Goal: Book appointment/travel/reservation

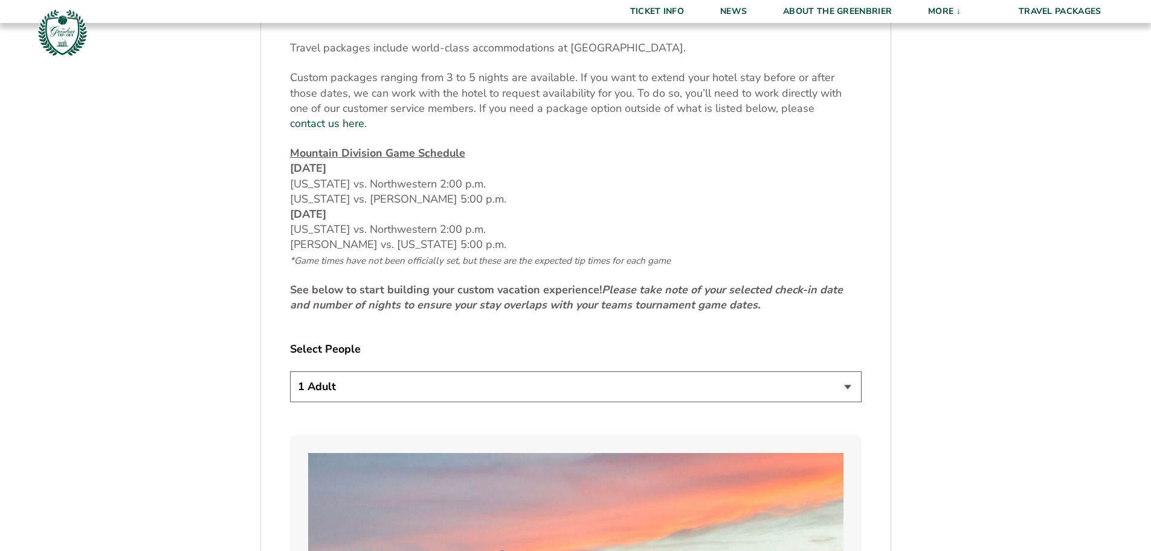
scroll to position [492, 0]
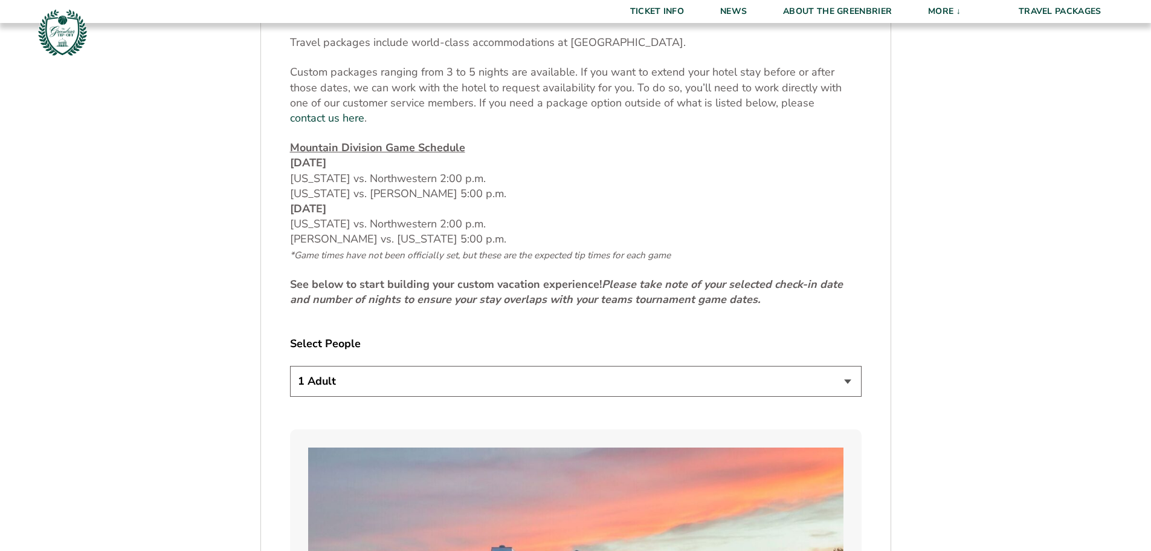
click at [844, 366] on select "1 Adult 2 Adults 3 Adults 4 Adults 2 Adults + 1 Child 2 Adults + 2 Children 2 A…" at bounding box center [576, 381] width 572 height 31
select select "2 Adults"
click at [290, 366] on select "1 Adult 2 Adults 3 Adults 4 Adults 2 Adults + 1 Child 2 Adults + 2 Children 2 A…" at bounding box center [576, 381] width 572 height 31
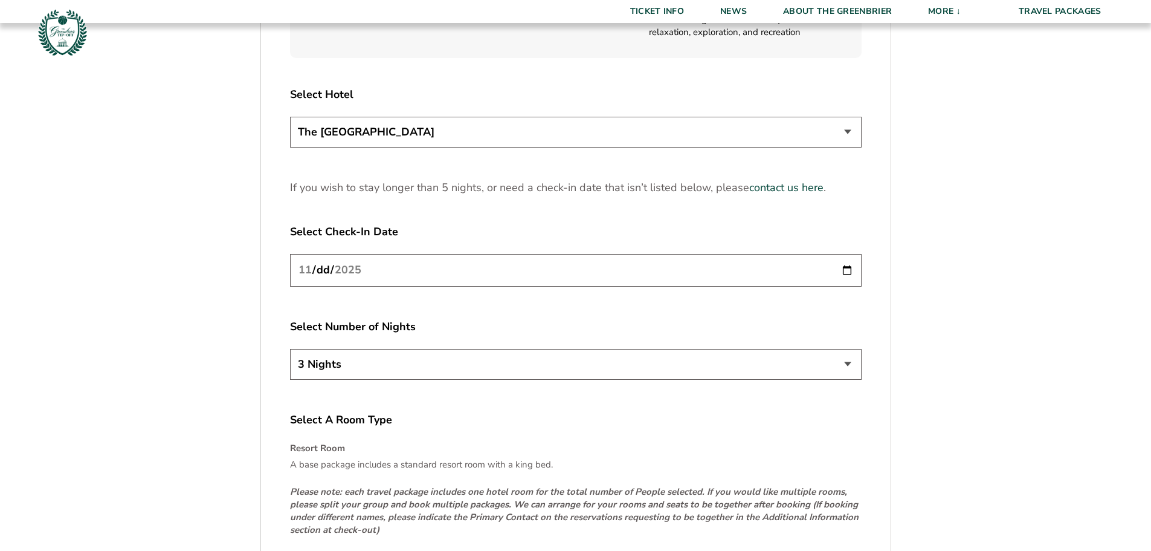
scroll to position [1531, 0]
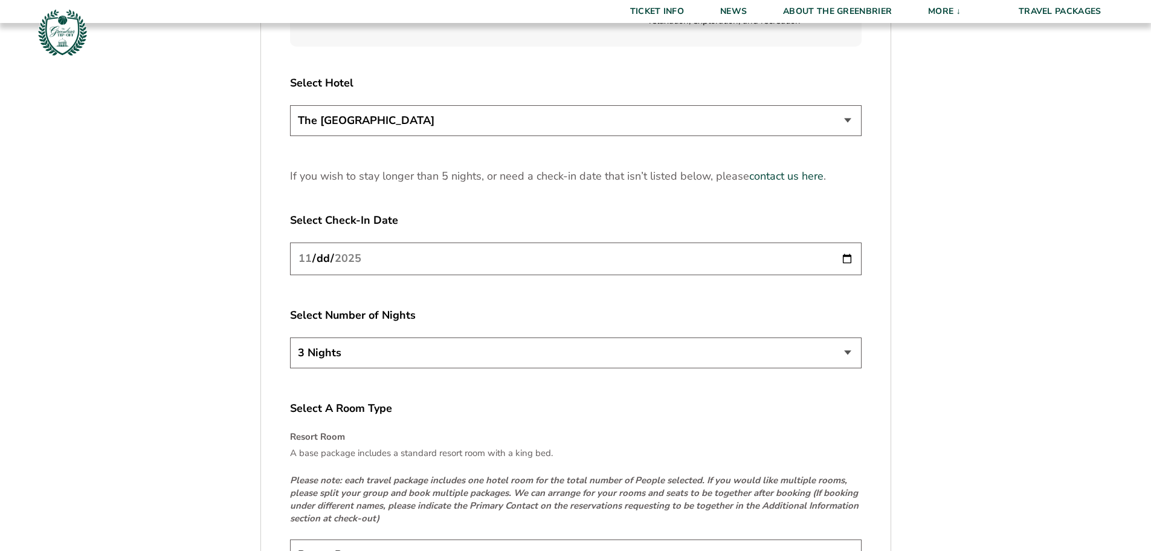
click at [369, 250] on input "[DATE]" at bounding box center [576, 258] width 572 height 32
click at [844, 337] on select "3 Nights 4 Nights 5 Nights" at bounding box center [576, 352] width 572 height 31
click at [390, 242] on input "[DATE]" at bounding box center [576, 258] width 572 height 32
click at [843, 245] on input "[DATE]" at bounding box center [576, 258] width 572 height 32
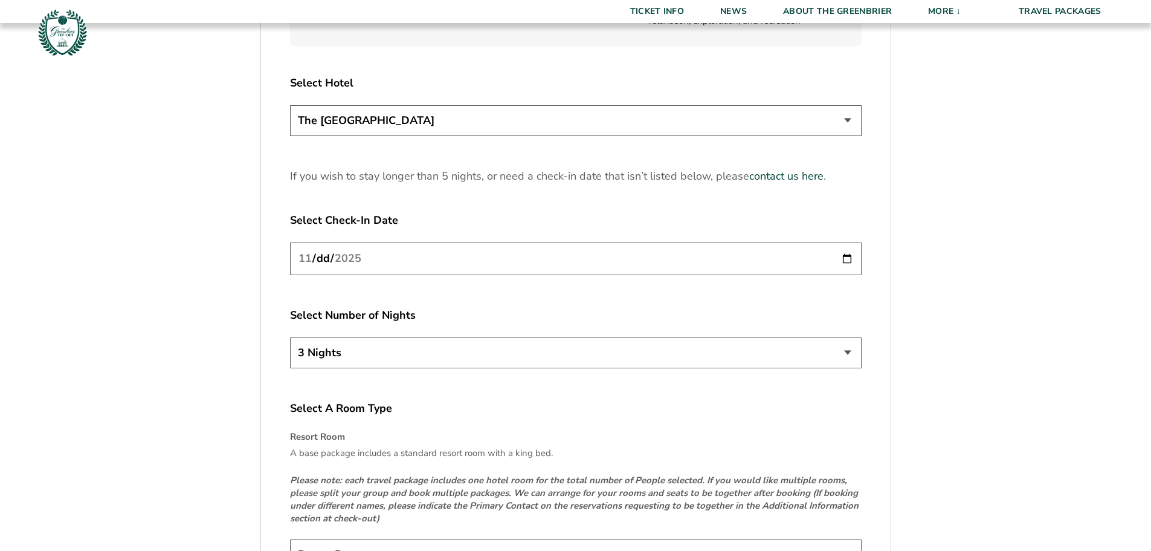
click at [845, 242] on input "[DATE]" at bounding box center [576, 258] width 572 height 32
click at [833, 401] on label "Select A Room Type" at bounding box center [576, 408] width 572 height 15
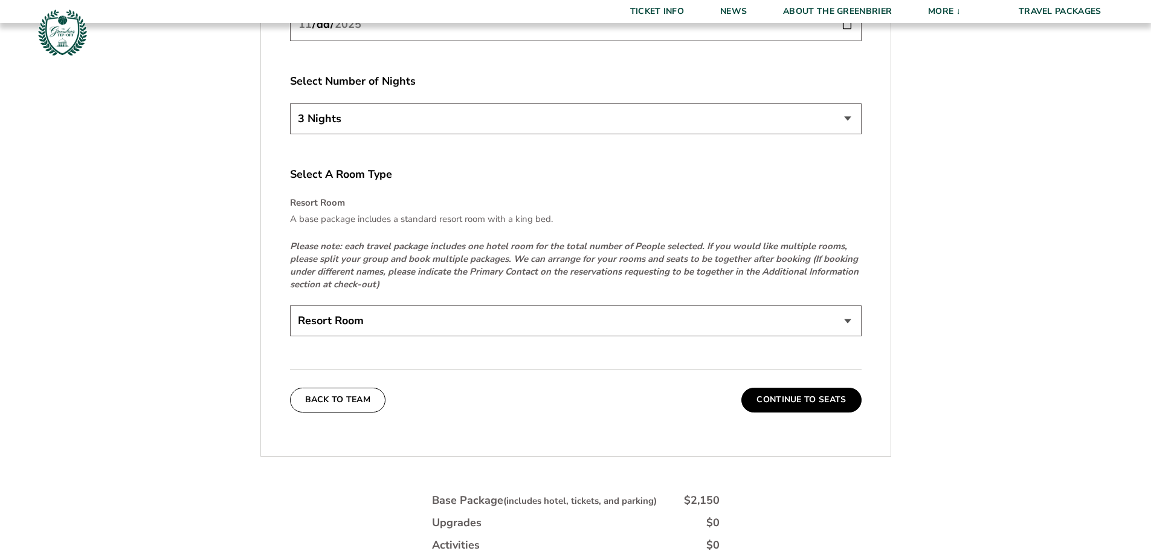
scroll to position [1781, 0]
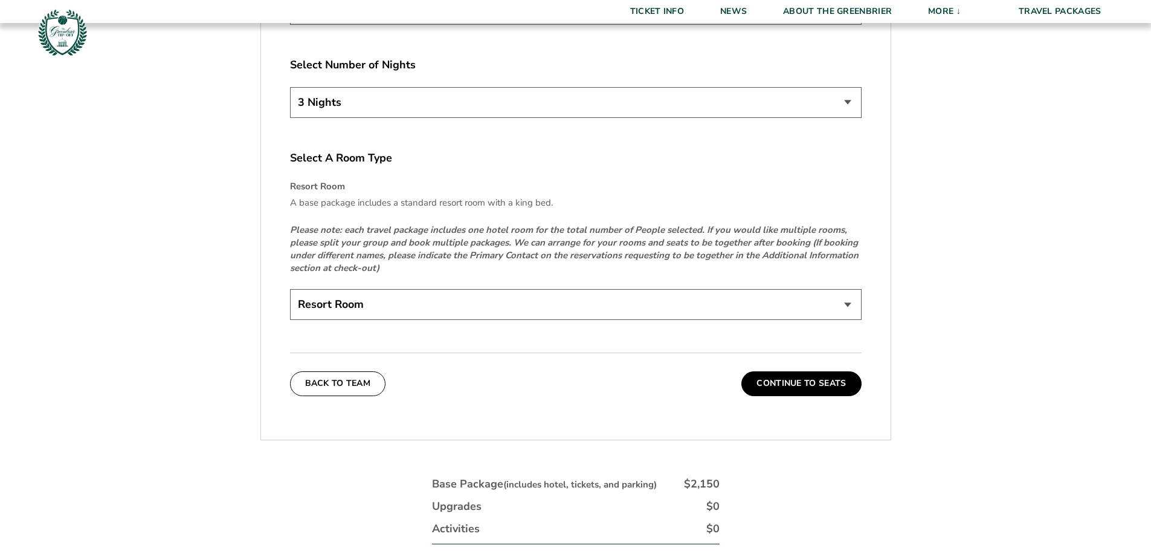
click at [851, 289] on select "Resort Room" at bounding box center [576, 304] width 572 height 31
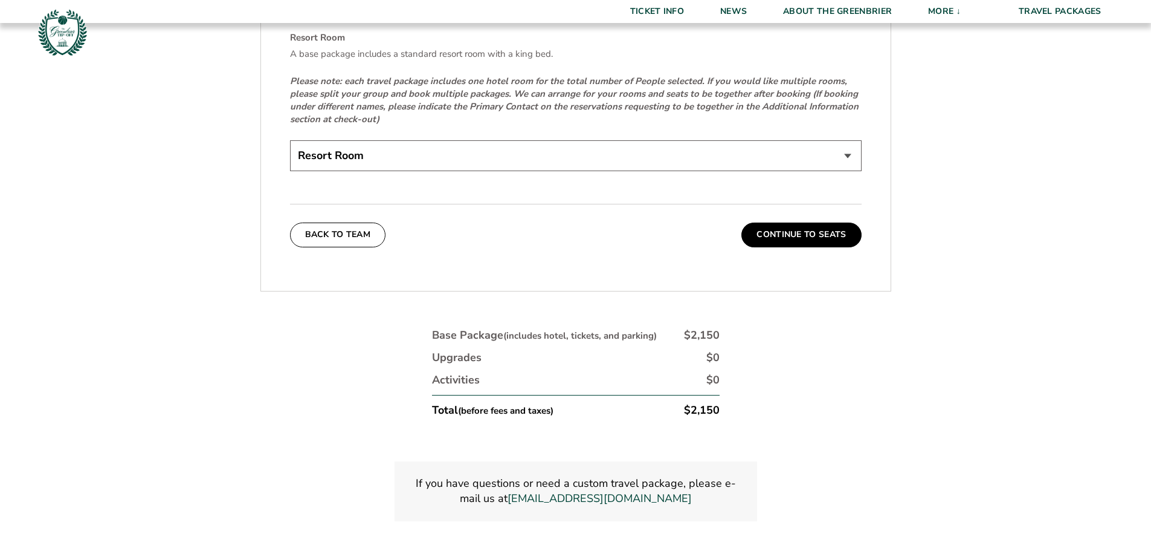
scroll to position [1942, 0]
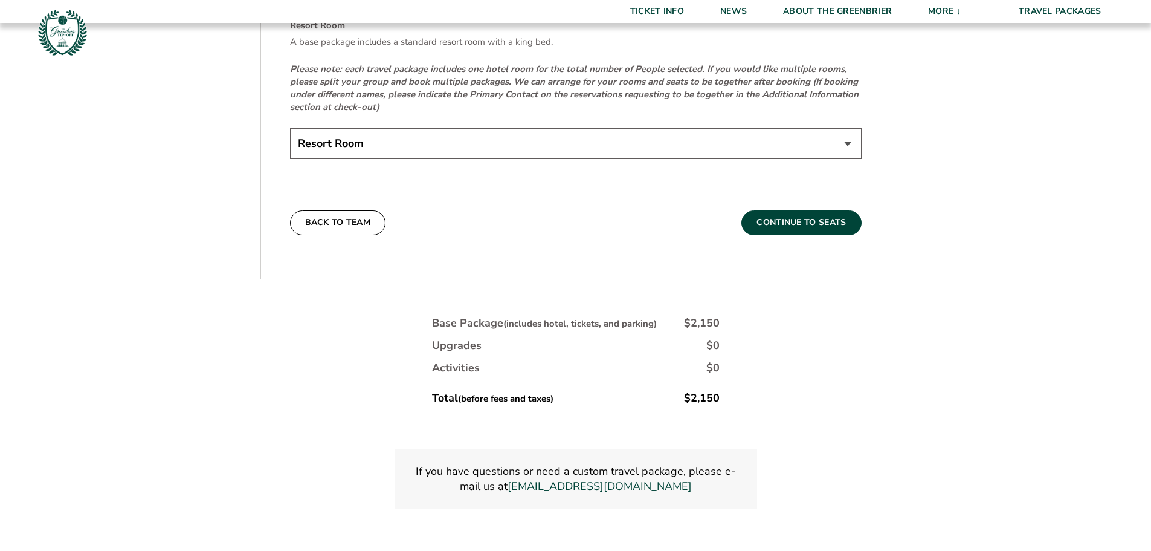
click at [796, 210] on button "Continue To Seats" at bounding box center [802, 222] width 120 height 24
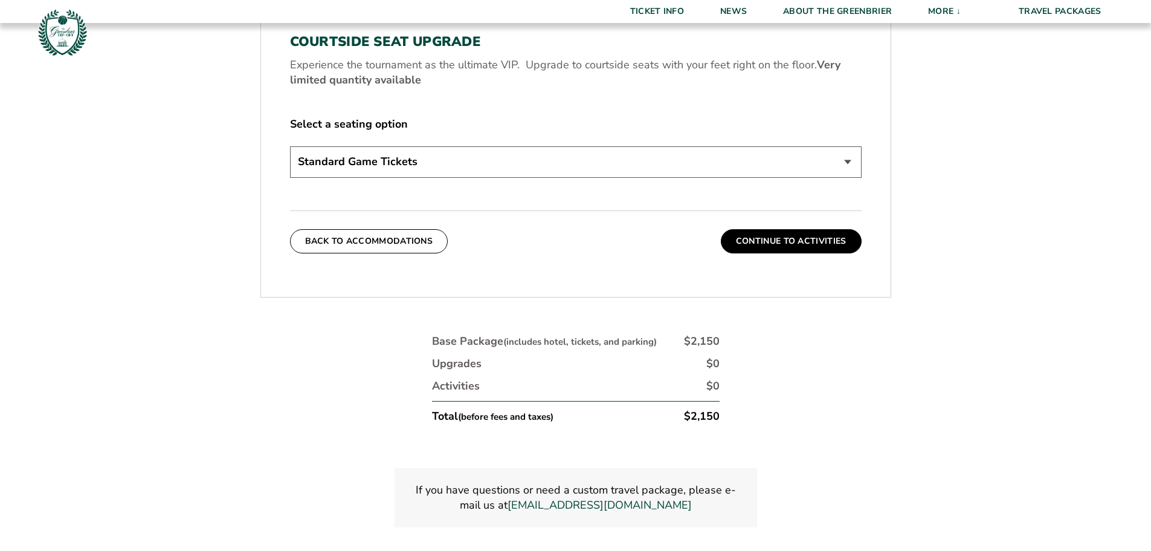
scroll to position [615, 0]
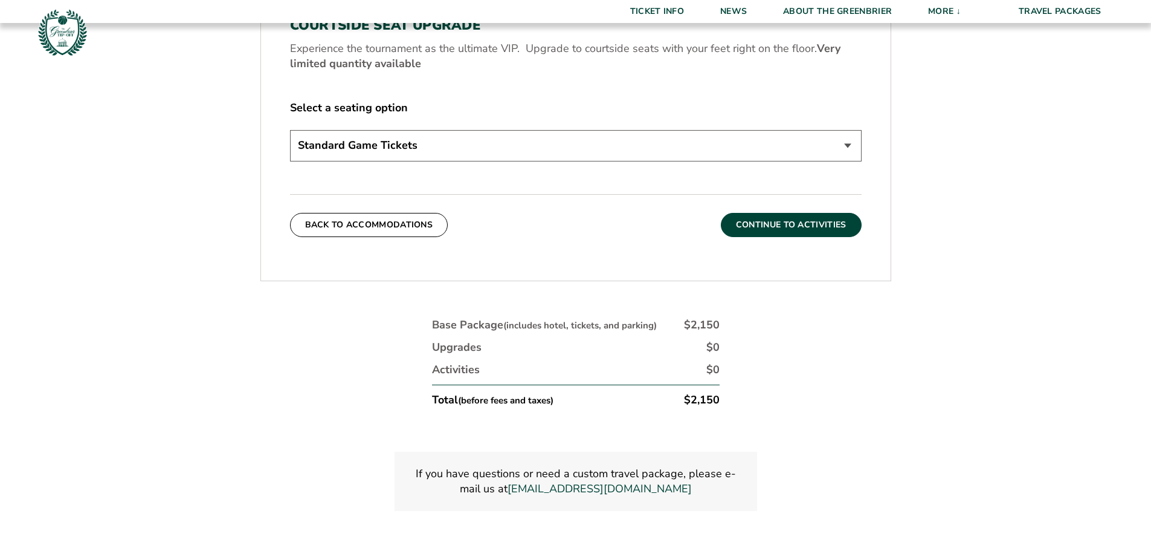
click at [774, 224] on button "Continue To Activities" at bounding box center [791, 225] width 141 height 24
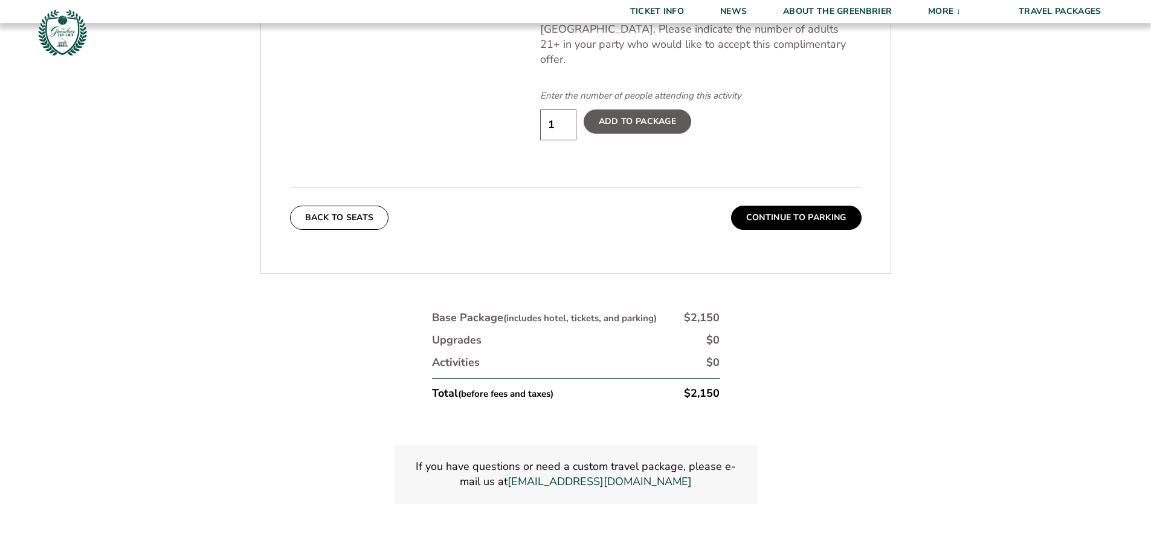
scroll to position [825, 0]
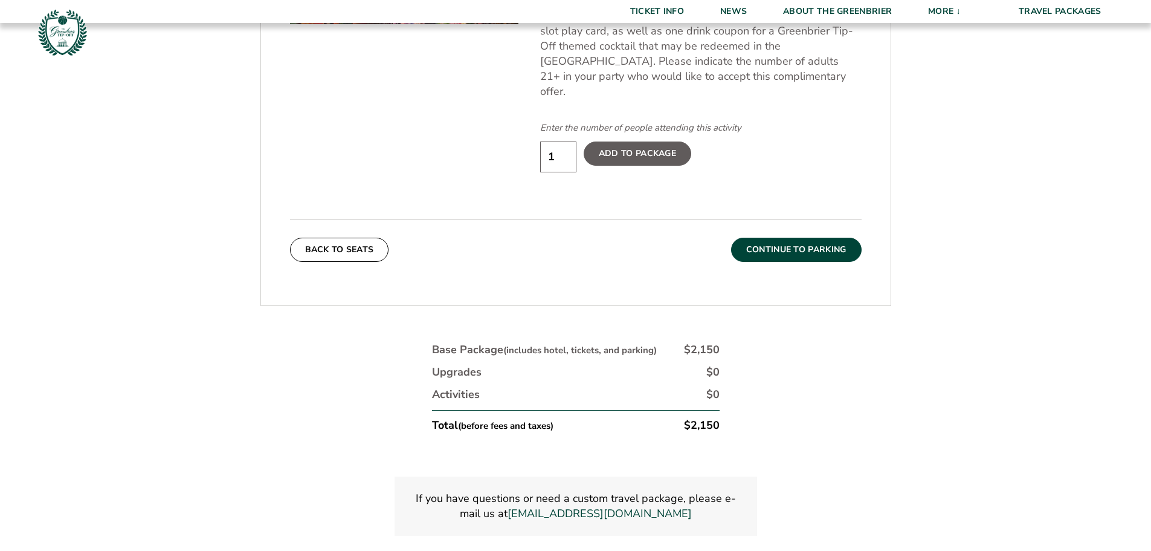
click at [781, 239] on button "Continue To Parking" at bounding box center [796, 250] width 131 height 24
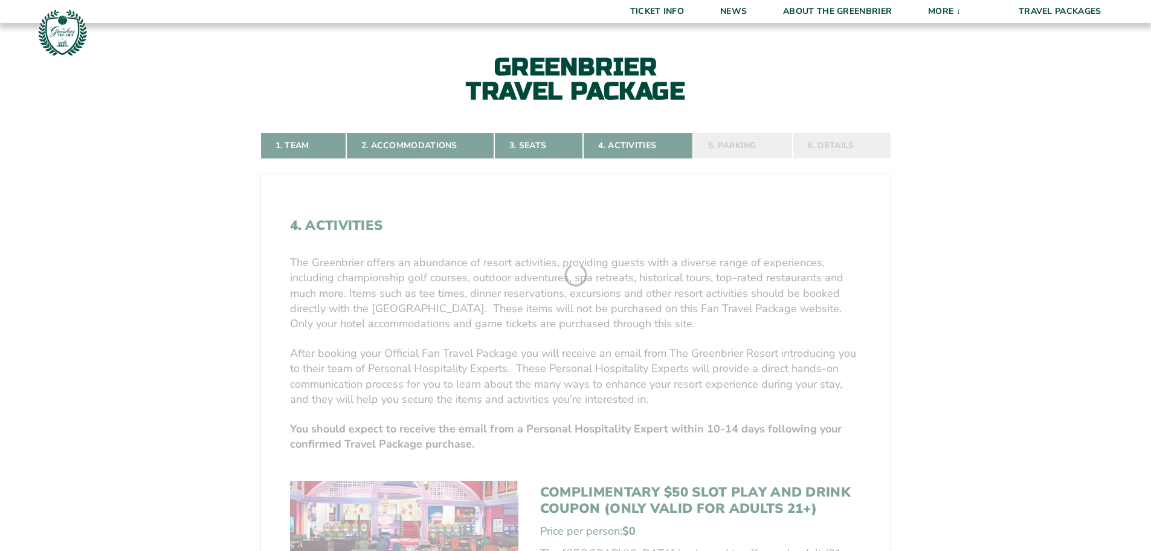
scroll to position [260, 0]
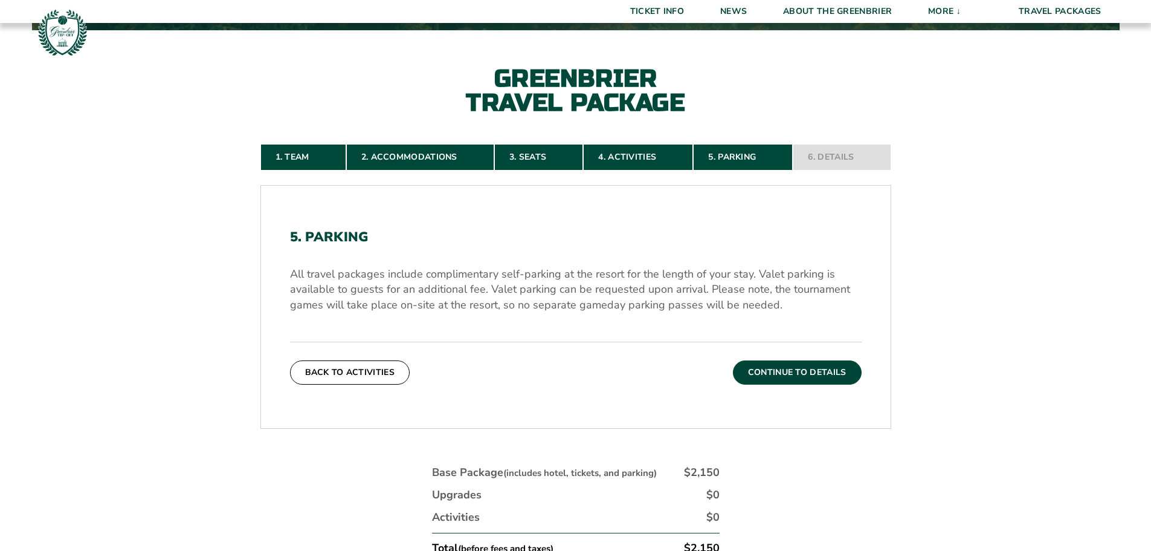
click at [786, 375] on button "Continue To Details" at bounding box center [797, 372] width 129 height 24
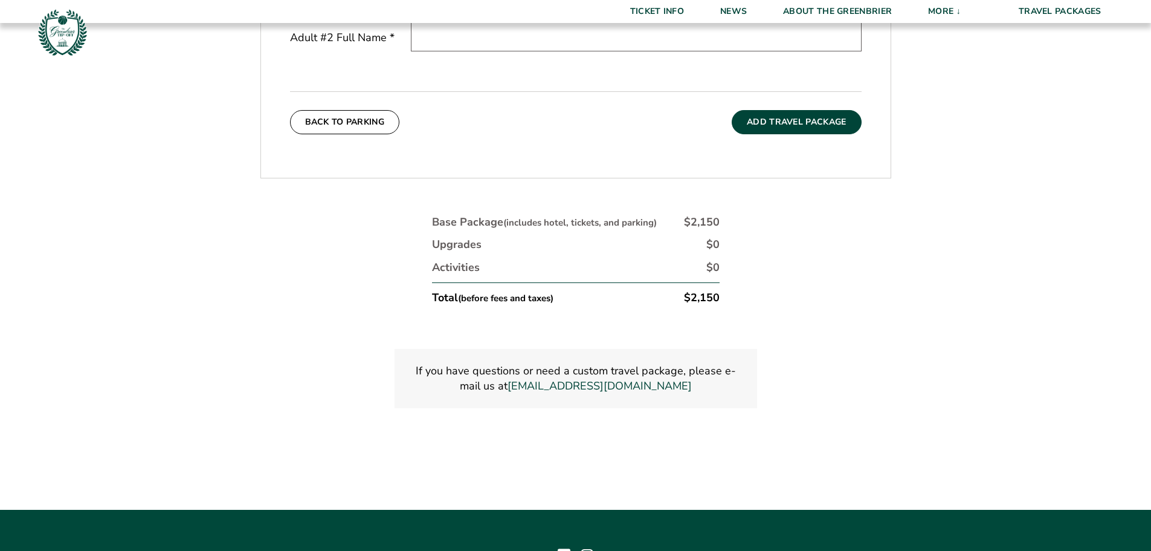
scroll to position [720, 0]
